Goal: Obtain resource: Obtain resource

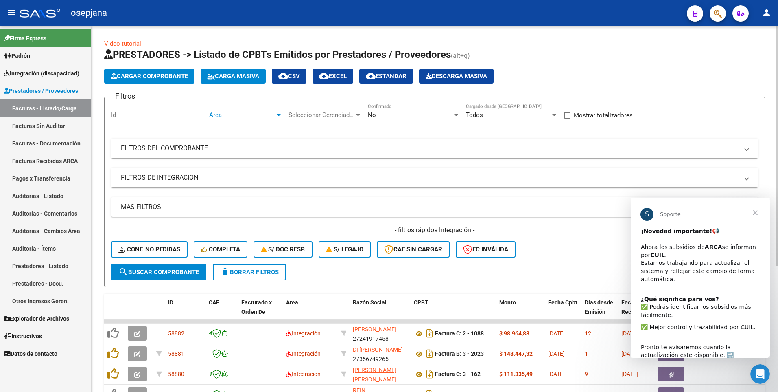
click at [247, 112] on span "Area" at bounding box center [242, 114] width 66 height 7
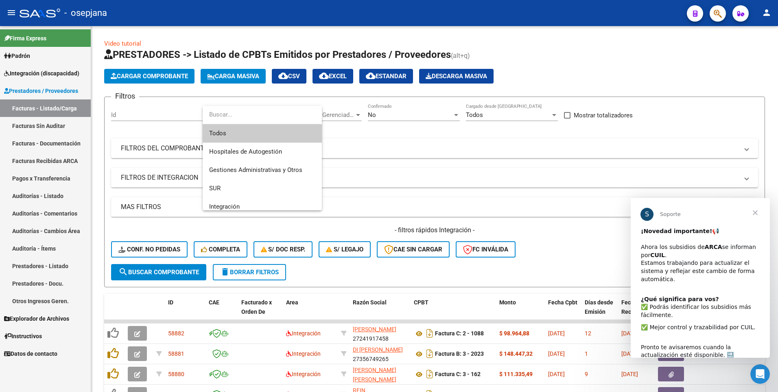
click at [360, 114] on div at bounding box center [389, 196] width 778 height 392
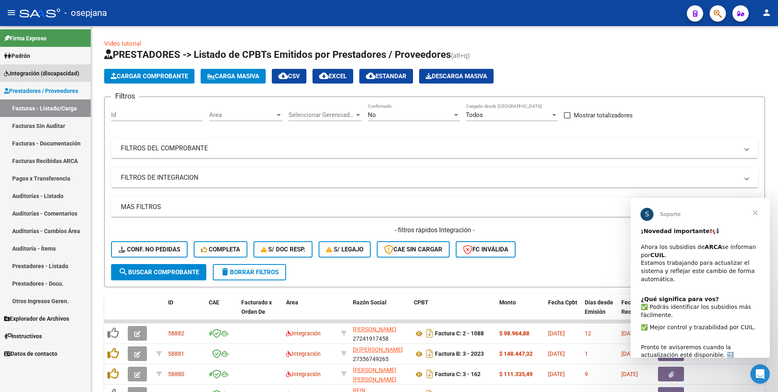
click at [30, 73] on span "Integración (discapacidad)" at bounding box center [41, 73] width 75 height 9
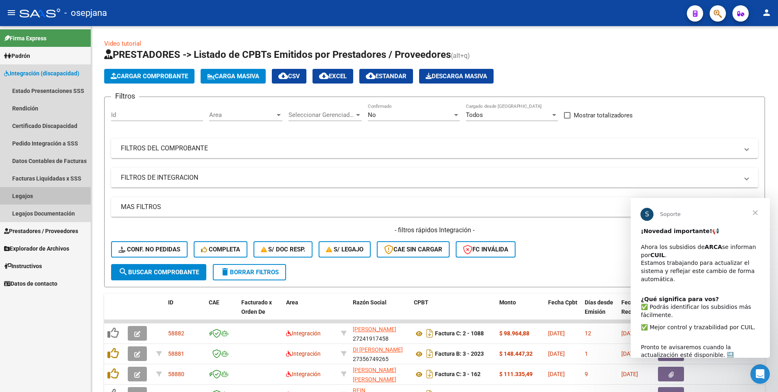
click at [30, 194] on link "Legajos" at bounding box center [45, 196] width 91 height 18
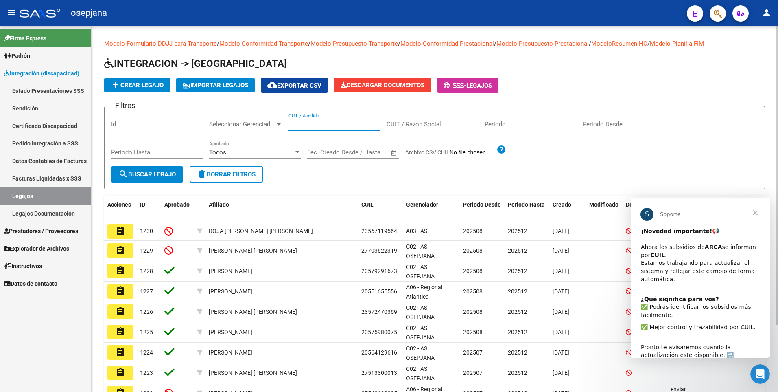
click at [309, 127] on input "CUIL / Apellido" at bounding box center [335, 124] width 92 height 7
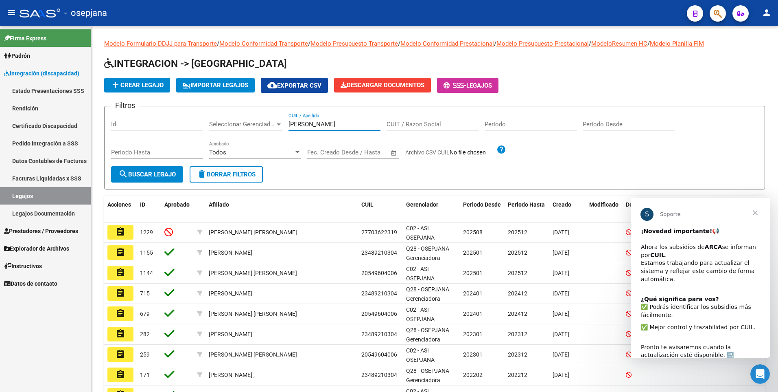
type input "[PERSON_NAME]"
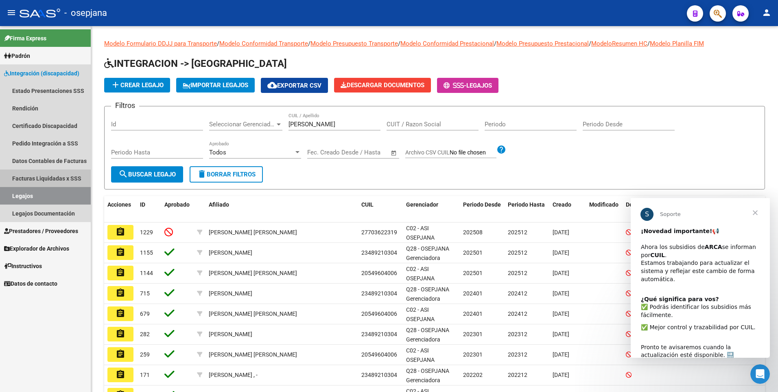
click at [28, 173] on link "Facturas Liquidadas x SSS" at bounding box center [45, 178] width 91 height 18
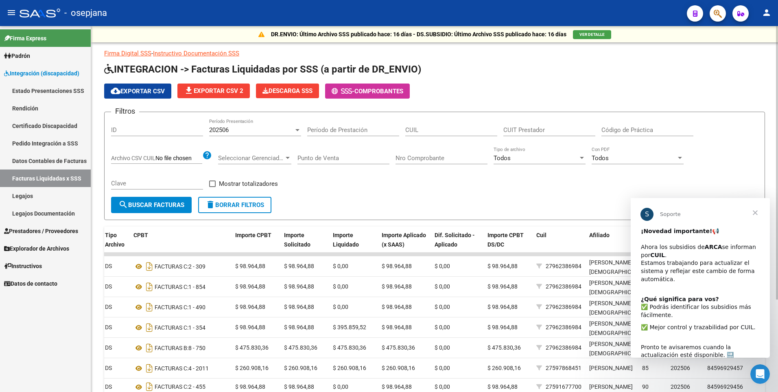
click at [546, 131] on input "CUIT Prestador" at bounding box center [550, 129] width 92 height 7
type input "20-26263890-2"
click at [160, 208] on span "search Buscar Facturas" at bounding box center [151, 204] width 66 height 7
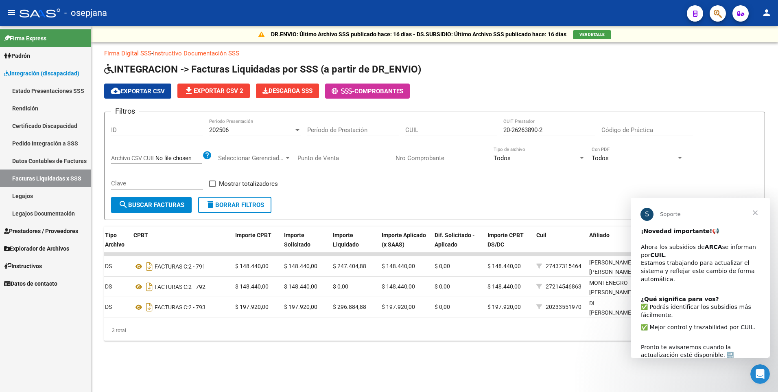
click at [756, 214] on span "Cerrar" at bounding box center [755, 212] width 29 height 29
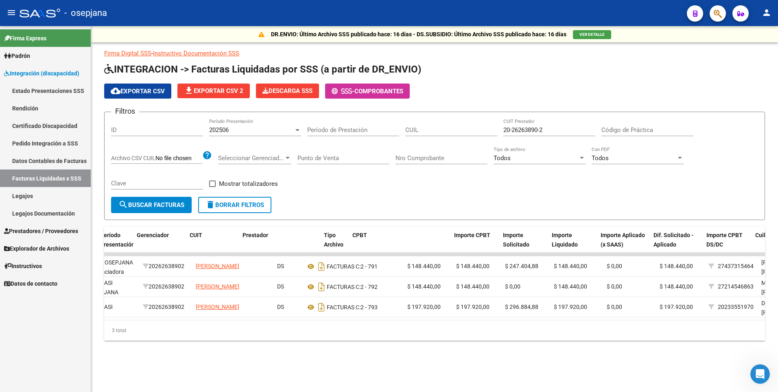
scroll to position [0, 13]
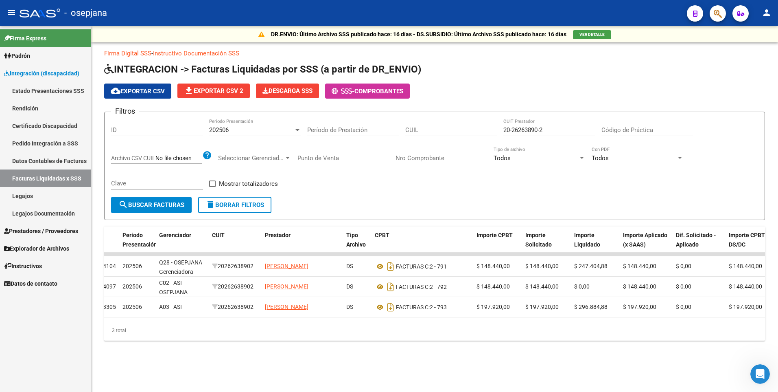
click at [22, 108] on link "Rendición" at bounding box center [45, 108] width 91 height 18
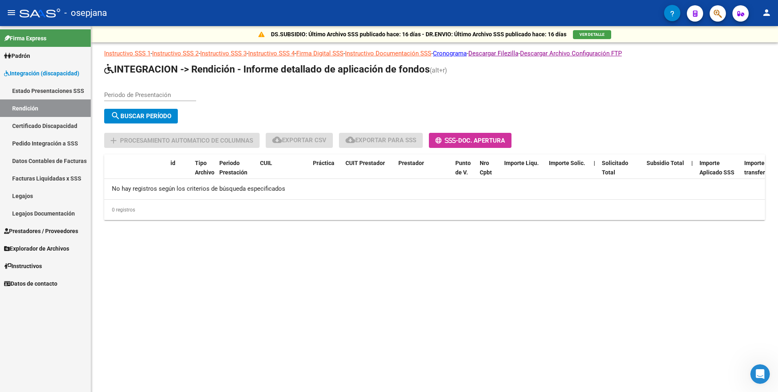
click at [21, 91] on link "Estado Presentaciones SSS" at bounding box center [45, 91] width 91 height 18
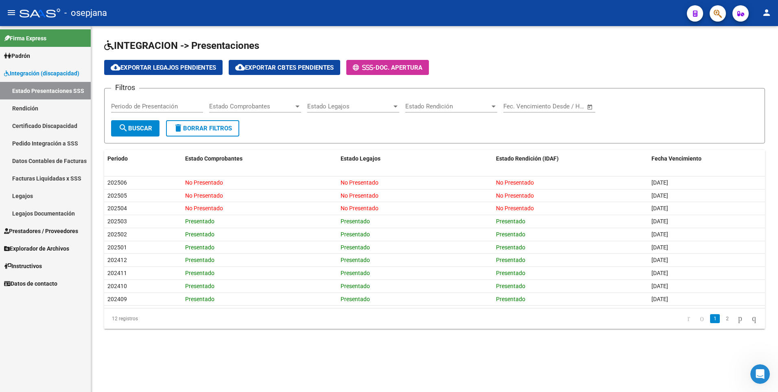
click at [24, 266] on span "Instructivos" at bounding box center [23, 265] width 38 height 9
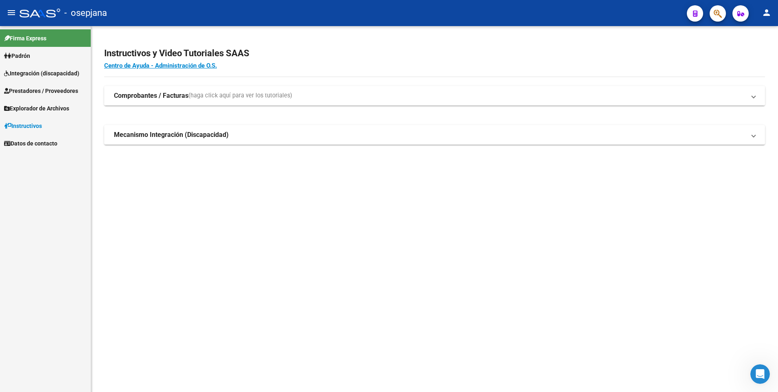
click at [173, 94] on strong "Comprobantes / Facturas" at bounding box center [151, 95] width 75 height 9
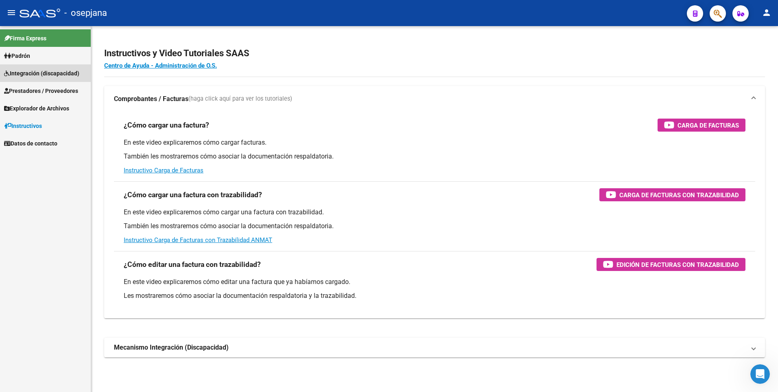
click at [24, 74] on span "Integración (discapacidad)" at bounding box center [41, 73] width 75 height 9
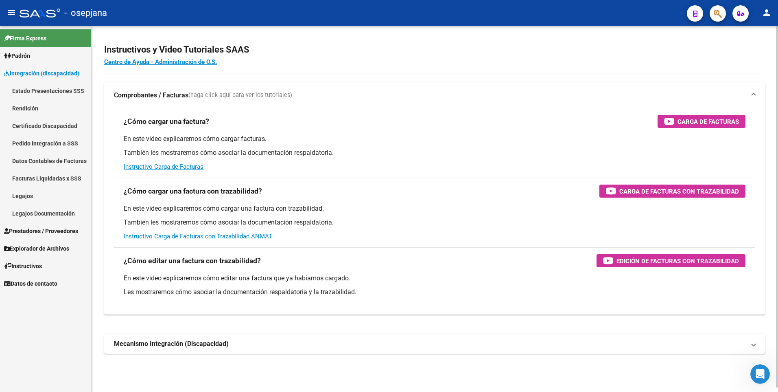
scroll to position [4, 0]
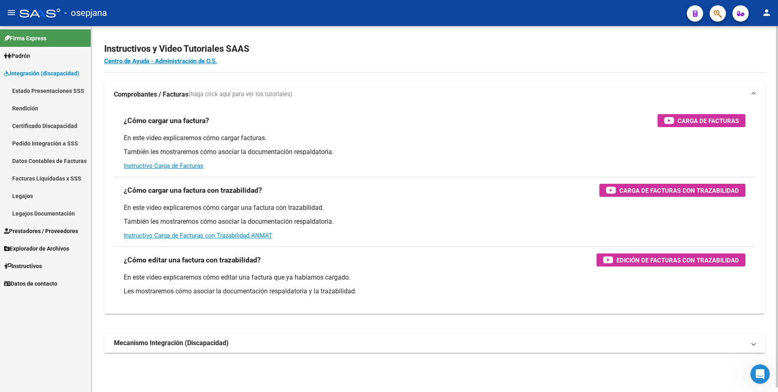
click at [174, 343] on strong "Mecanismo Integración (Discapacidad)" at bounding box center [171, 342] width 115 height 9
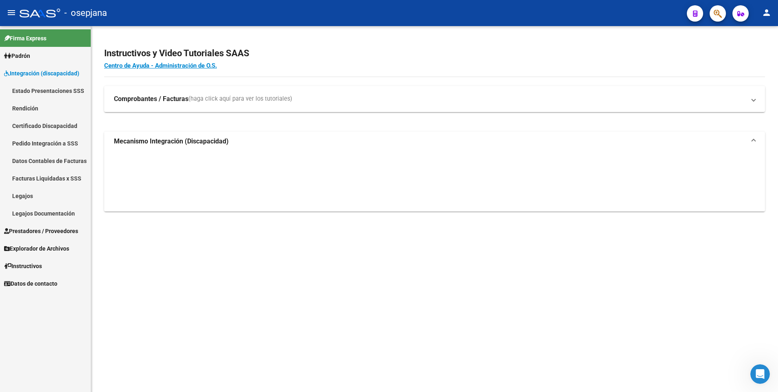
scroll to position [0, 0]
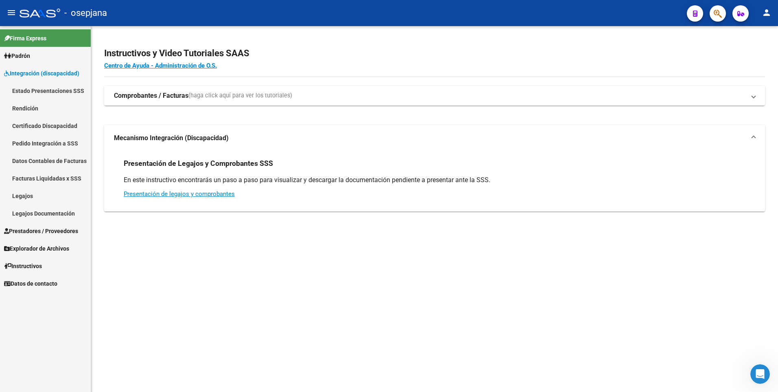
click at [139, 97] on strong "Comprobantes / Facturas" at bounding box center [151, 95] width 75 height 9
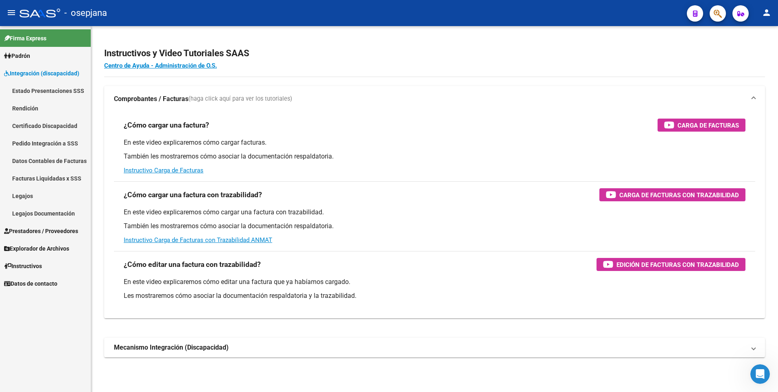
click at [22, 195] on link "Legajos" at bounding box center [45, 196] width 91 height 18
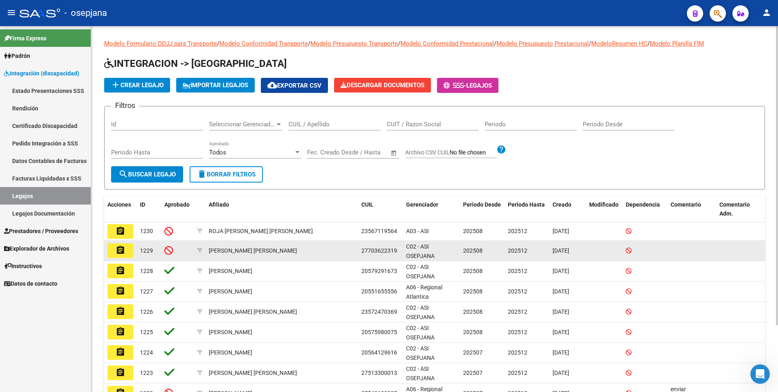
click at [124, 248] on mat-icon "assignment" at bounding box center [121, 250] width 10 height 10
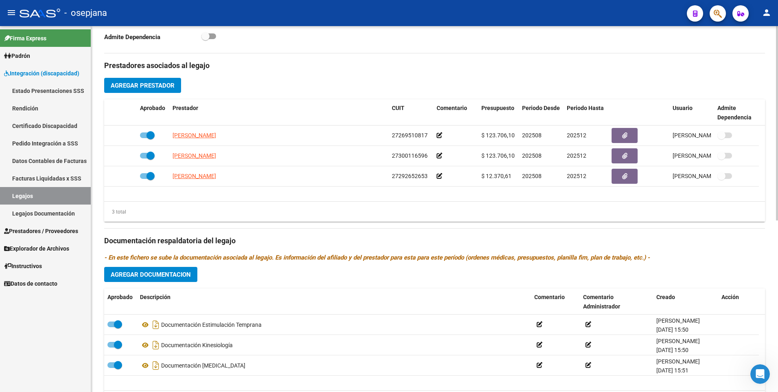
scroll to position [323, 0]
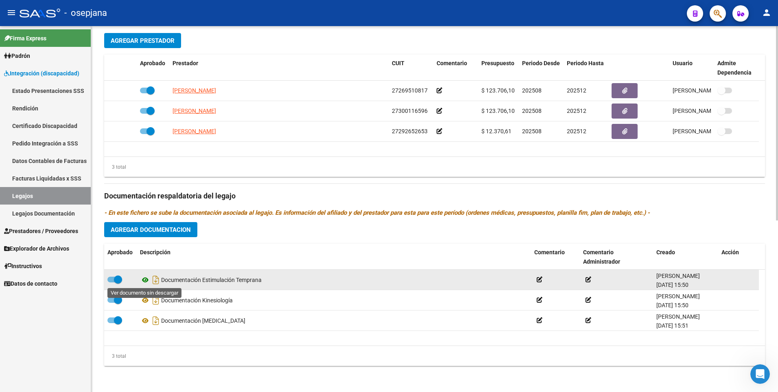
click at [143, 281] on icon at bounding box center [145, 280] width 11 height 10
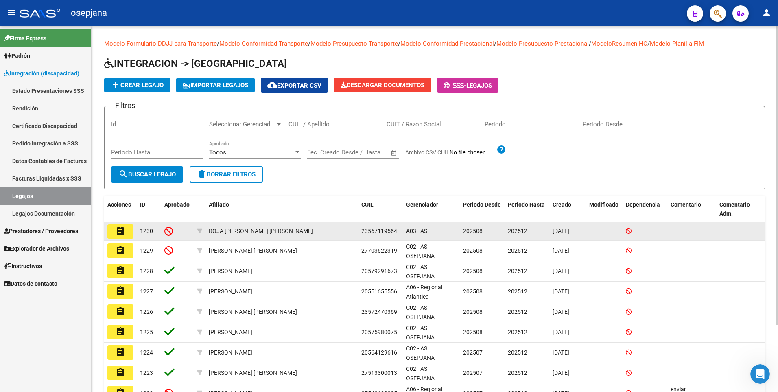
click at [116, 231] on mat-icon "assignment" at bounding box center [121, 231] width 10 height 10
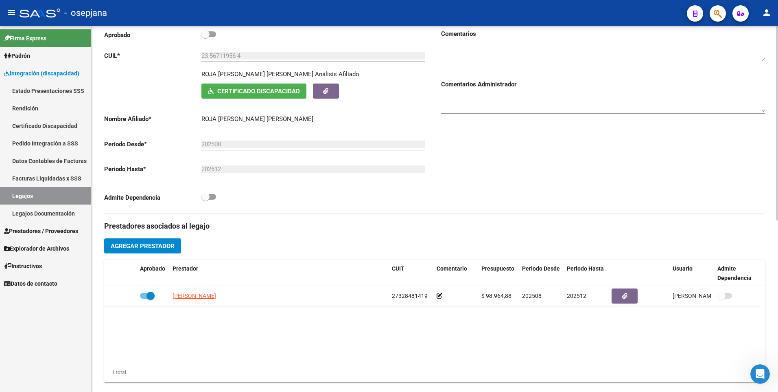
scroll to position [323, 0]
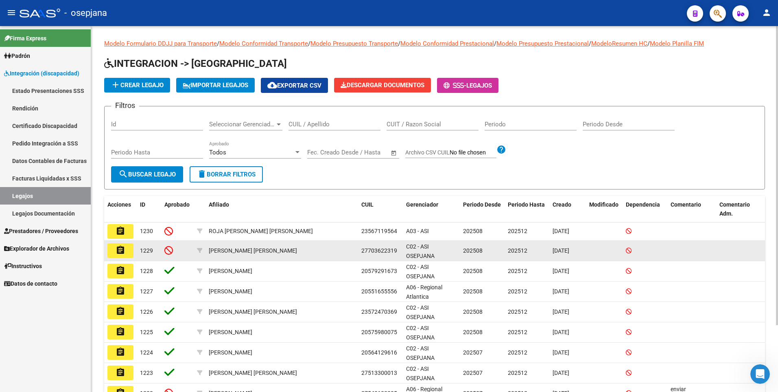
click at [125, 250] on button "assignment" at bounding box center [120, 250] width 26 height 15
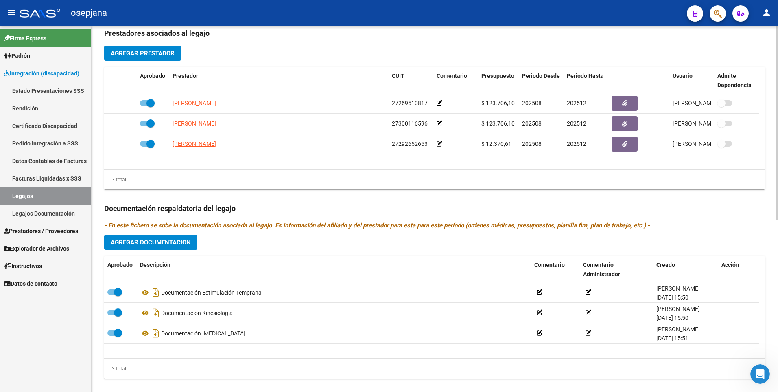
scroll to position [323, 0]
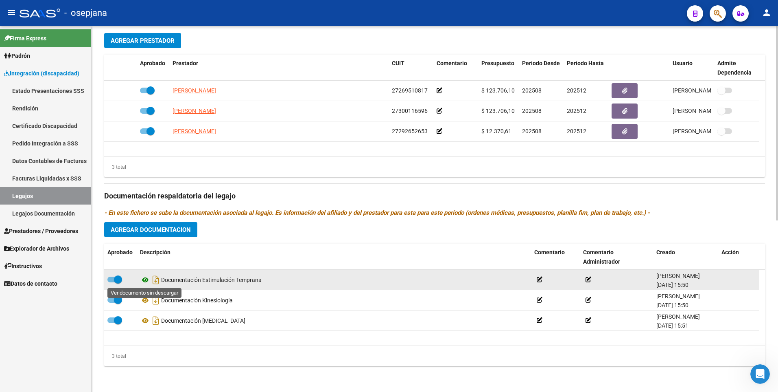
click at [144, 280] on icon at bounding box center [145, 280] width 11 height 10
